Goal: Information Seeking & Learning: Learn about a topic

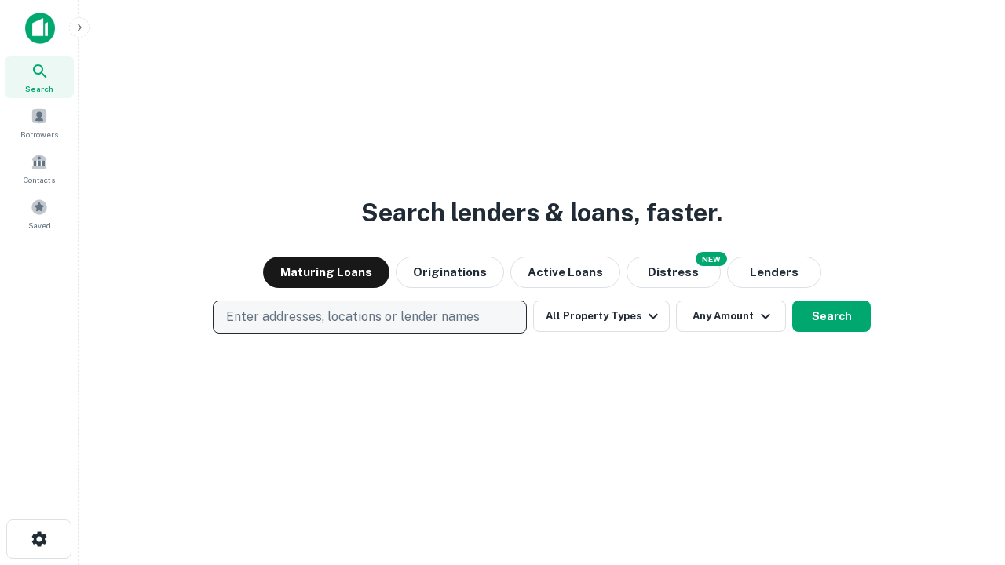
click at [369, 317] on p "Enter addresses, locations or lender names" at bounding box center [353, 317] width 254 height 19
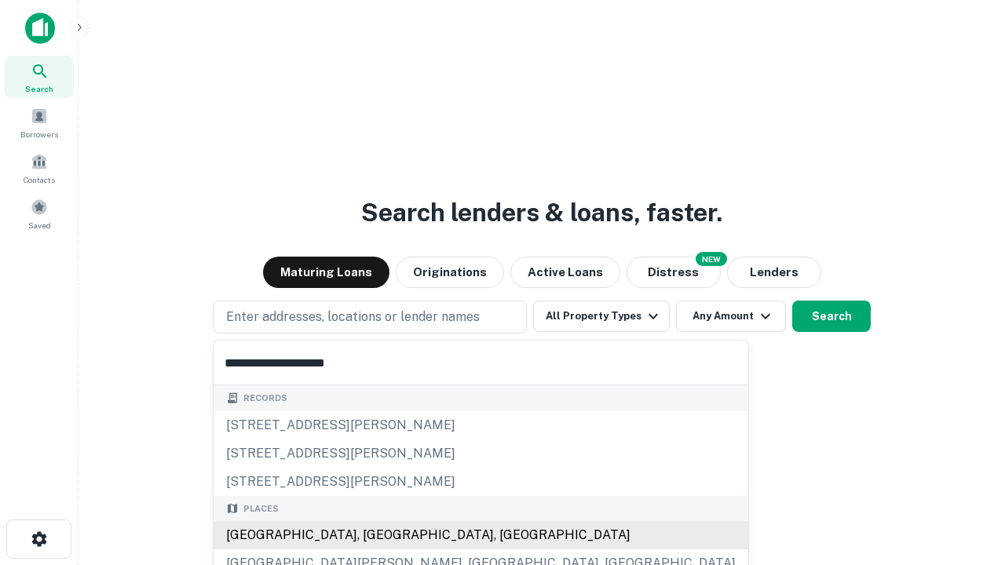
click at [375, 535] on div "[GEOGRAPHIC_DATA], [GEOGRAPHIC_DATA], [GEOGRAPHIC_DATA]" at bounding box center [480, 535] width 535 height 28
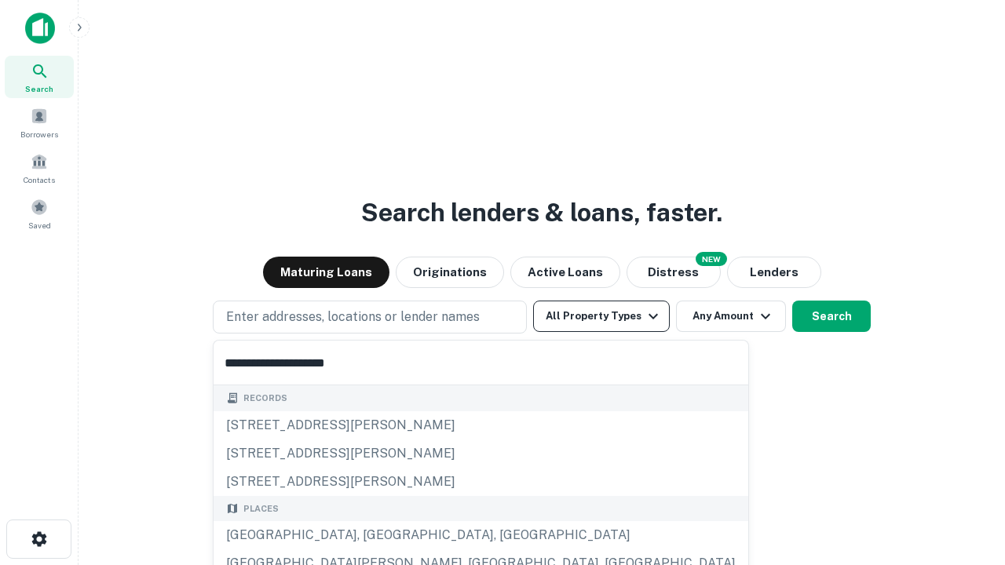
click at [601, 316] on button "All Property Types" at bounding box center [601, 316] width 137 height 31
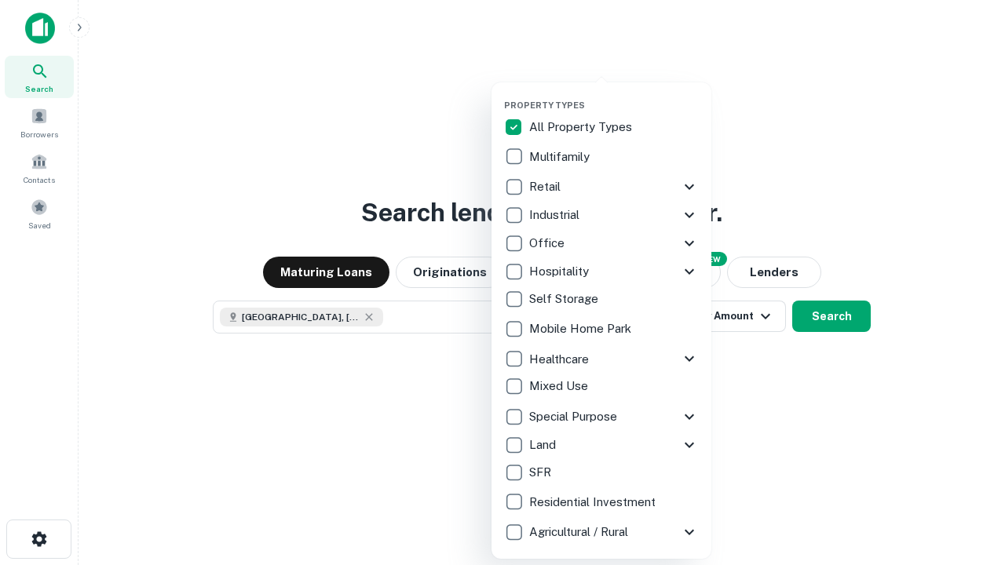
click at [614, 95] on button "button" at bounding box center [614, 95] width 220 height 1
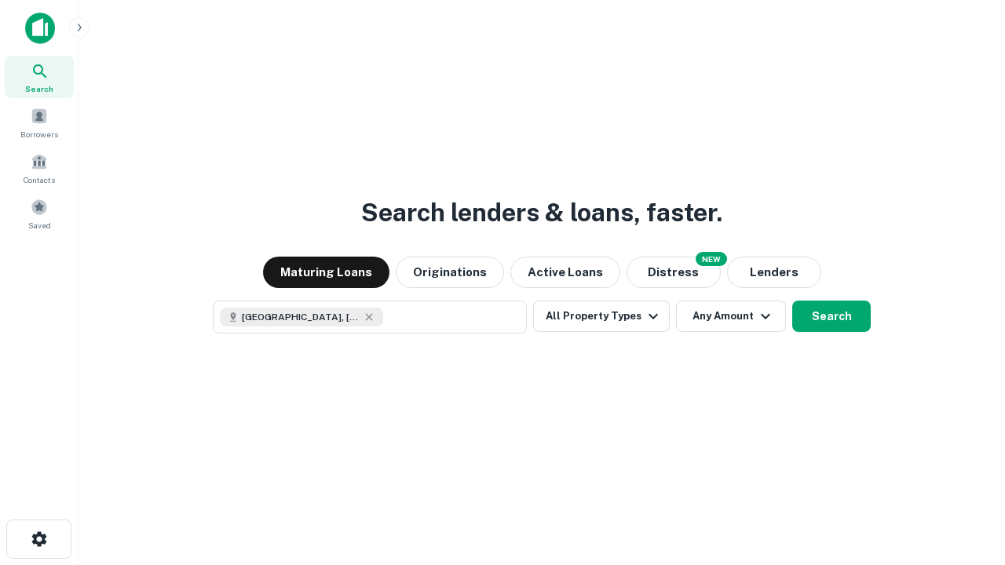
scroll to position [25, 0]
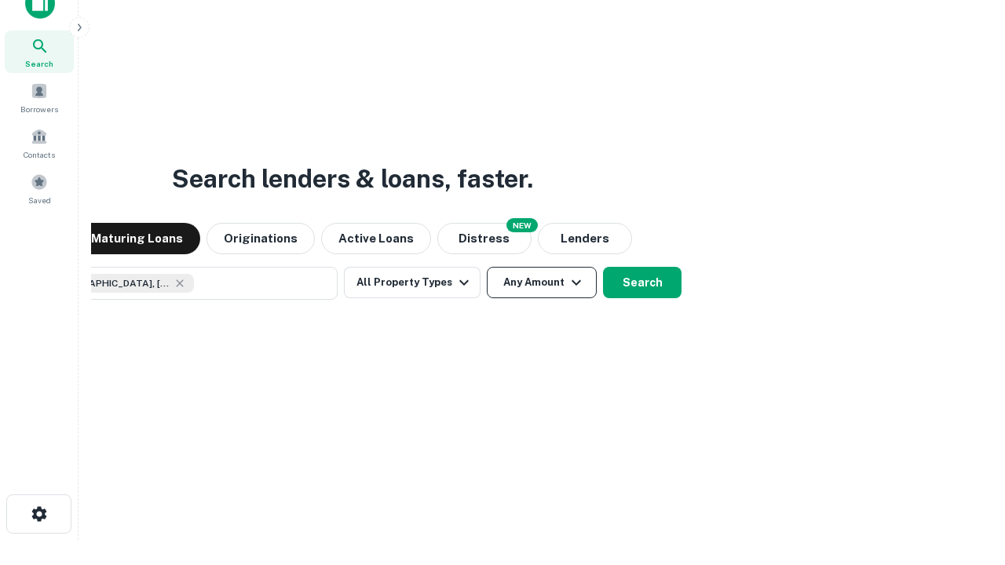
click at [487, 267] on button "Any Amount" at bounding box center [542, 282] width 110 height 31
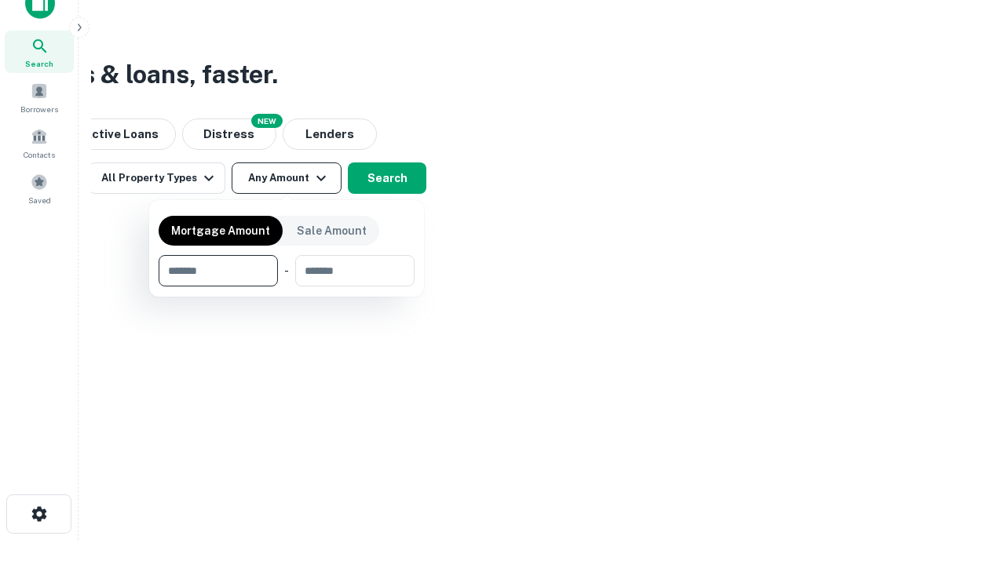
type input "*******"
click at [286, 286] on button "button" at bounding box center [287, 286] width 256 height 1
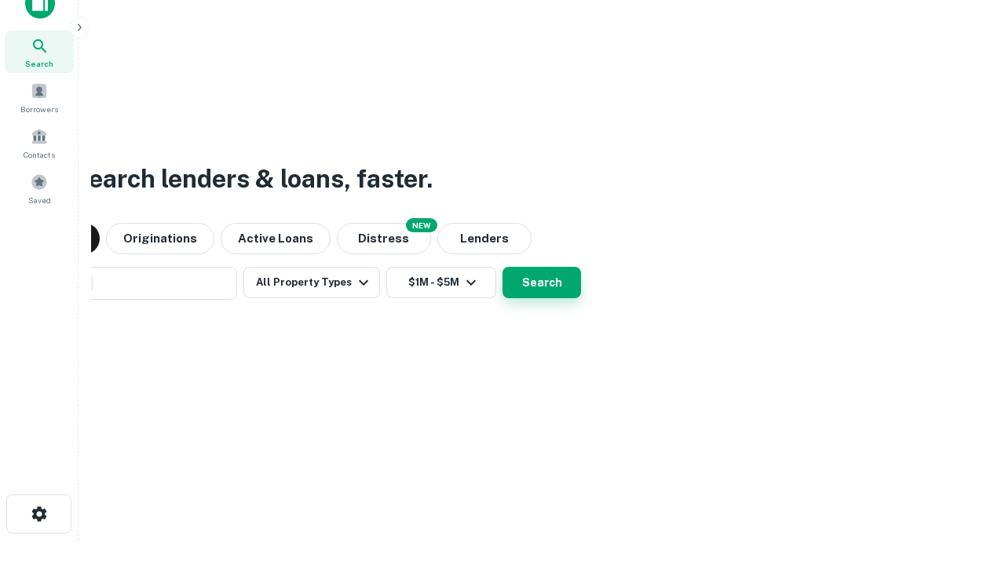
click at [502, 267] on button "Search" at bounding box center [541, 282] width 78 height 31
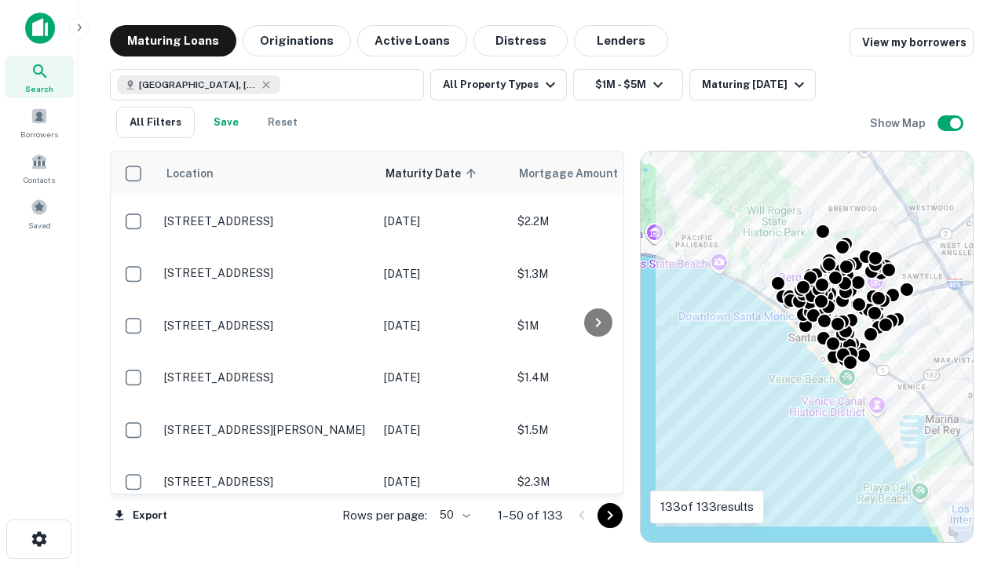
click at [452, 515] on body "Search Borrowers Contacts Saved Maturing Loans Originations Active Loans Distre…" at bounding box center [502, 282] width 1005 height 565
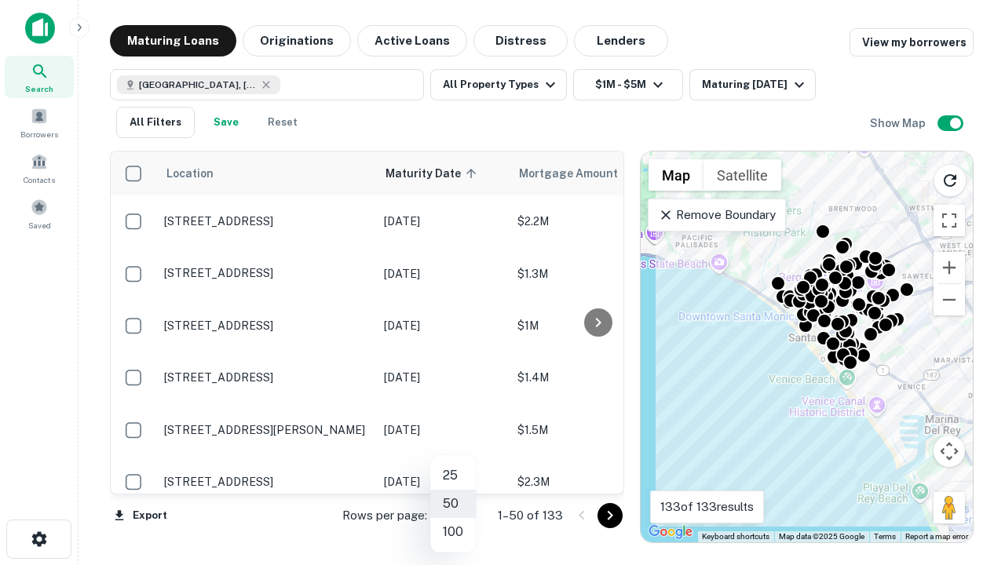
click at [453, 476] on li "25" at bounding box center [453, 476] width 46 height 28
type input "**"
click at [609, 515] on icon "Go to next page" at bounding box center [609, 515] width 19 height 19
